Goal: Navigation & Orientation: Find specific page/section

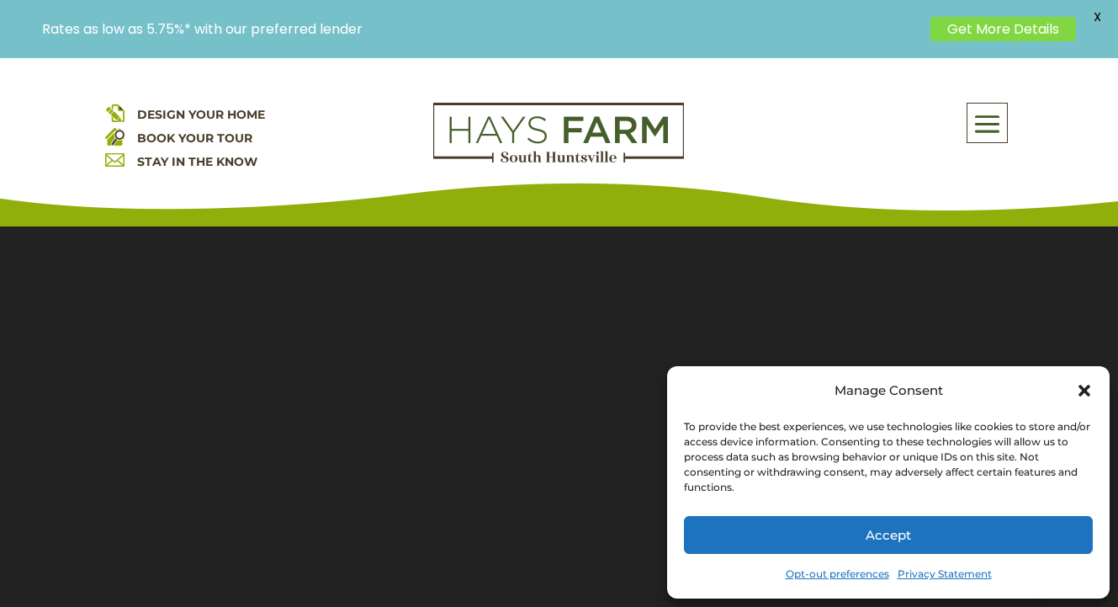
click at [230, 113] on span "DESIGN YOUR HOME" at bounding box center [201, 114] width 128 height 15
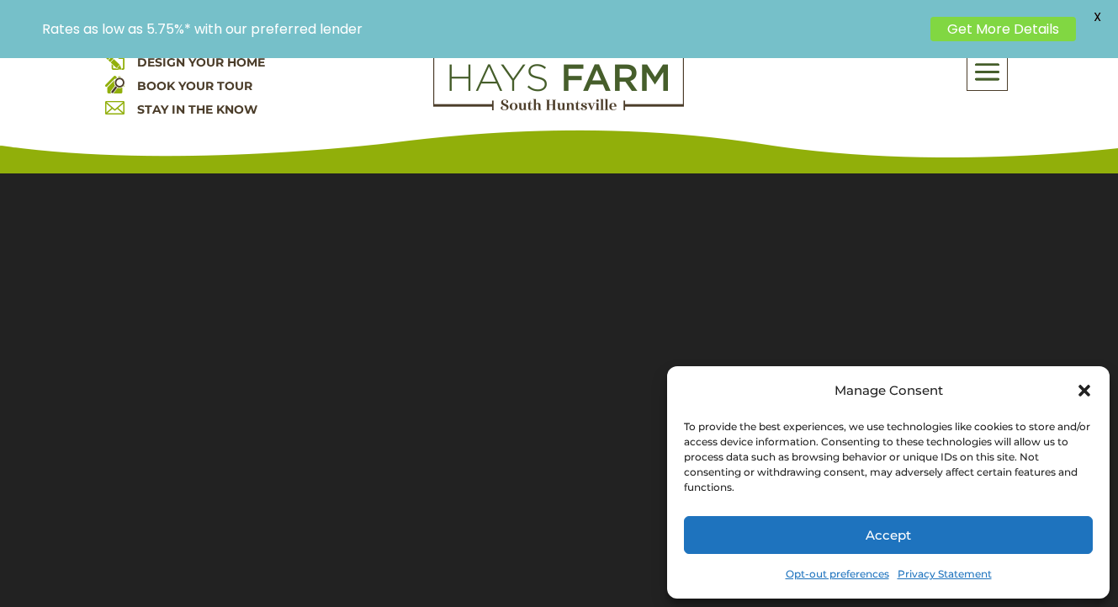
click at [209, 54] on div "Rates as low as 5.75%* with our preferred lender Get More Details X" at bounding box center [559, 29] width 1118 height 58
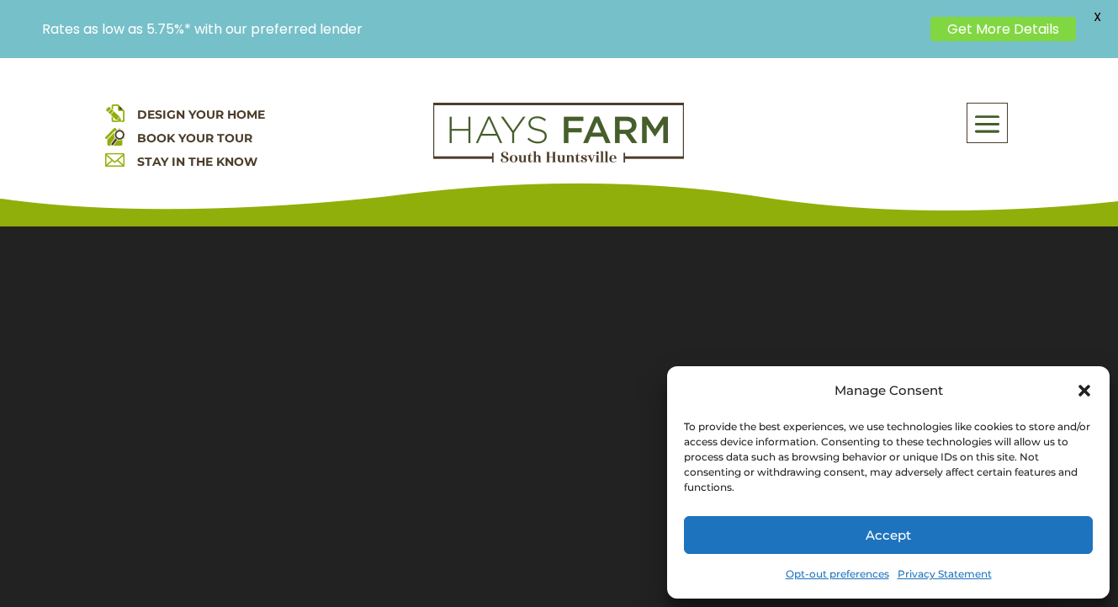
drag, startPoint x: 846, startPoint y: 0, endPoint x: 1085, endPoint y: 391, distance: 458.0
click at [1085, 390] on icon "Close dialog" at bounding box center [1085, 391] width 12 height 12
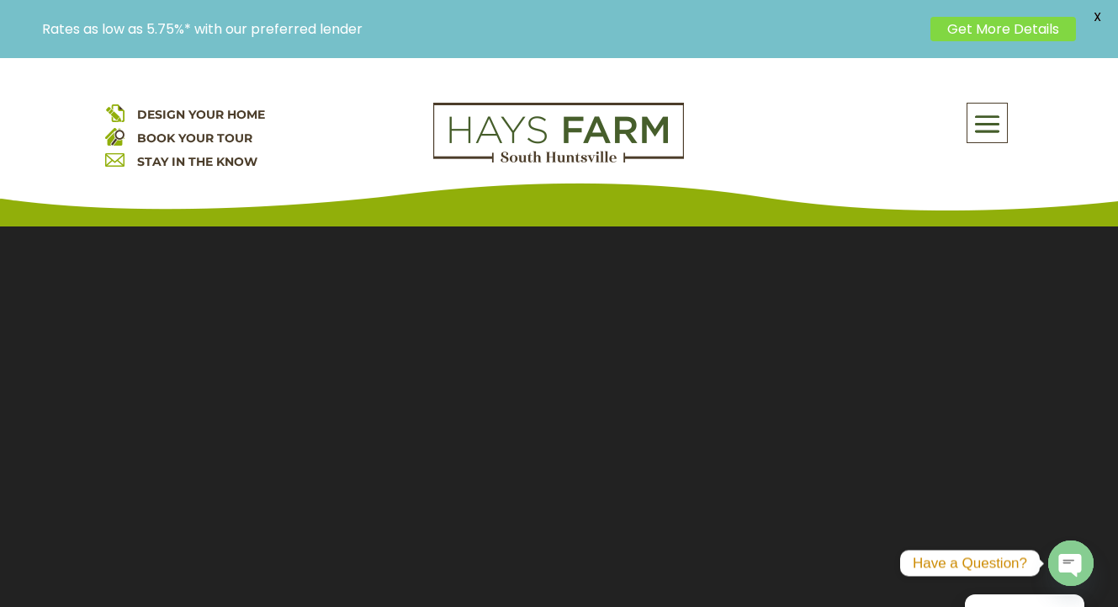
scroll to position [202, 0]
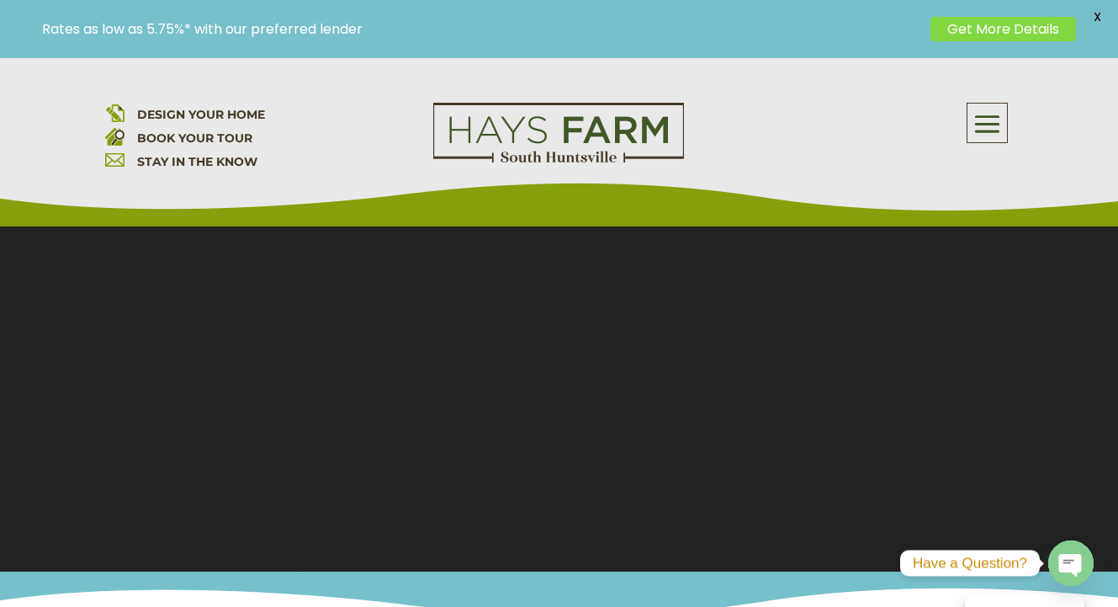
click at [220, 107] on span "DESIGN YOUR HOME" at bounding box center [201, 114] width 128 height 15
